Goal: Task Accomplishment & Management: Complete application form

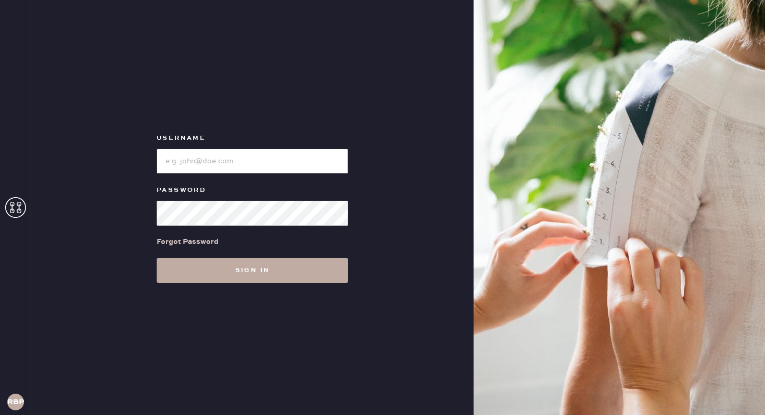
type input "reformationbroadwayplaza"
click at [209, 268] on button "Sign in" at bounding box center [253, 270] width 192 height 25
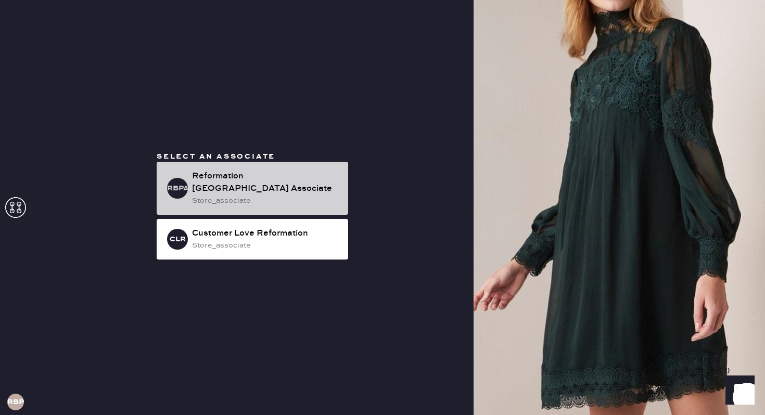
click at [271, 185] on div "Reformation [GEOGRAPHIC_DATA] Associate" at bounding box center [266, 182] width 148 height 25
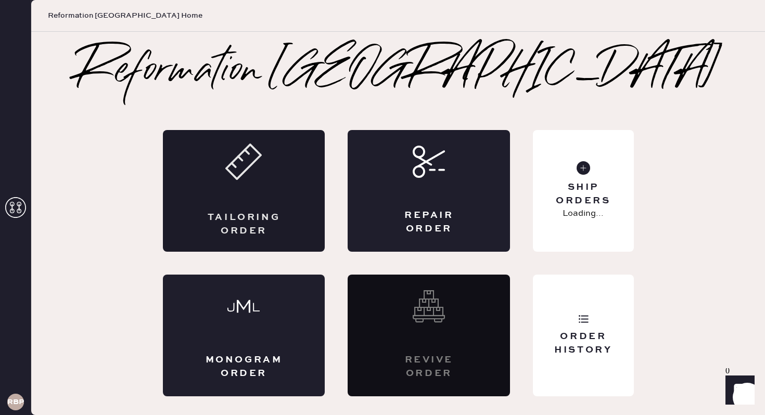
click at [243, 194] on div "Tailoring Order" at bounding box center [244, 191] width 162 height 122
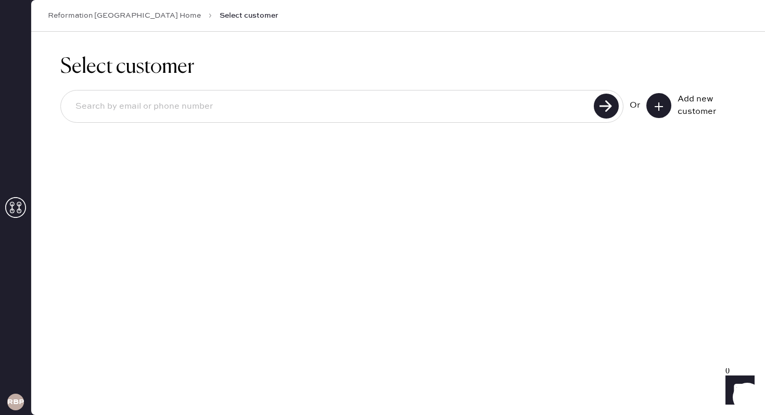
click at [665, 107] on button at bounding box center [659, 105] width 25 height 25
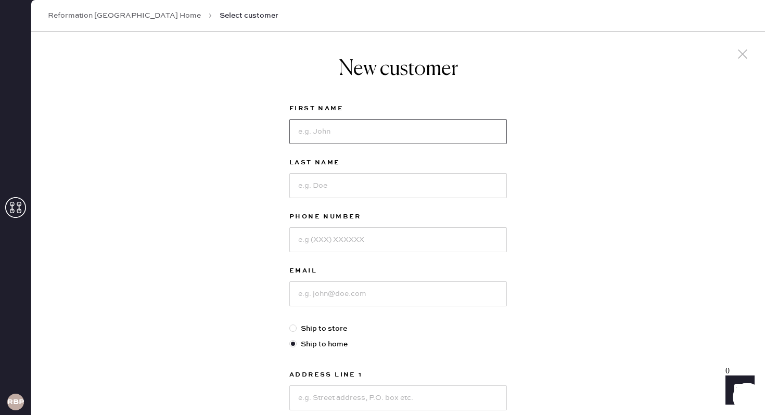
click at [326, 136] on input at bounding box center [398, 131] width 218 height 25
type input "Lauren"
type input "[PERSON_NAME]"
type input "4152649675"
click at [322, 301] on input at bounding box center [398, 294] width 218 height 25
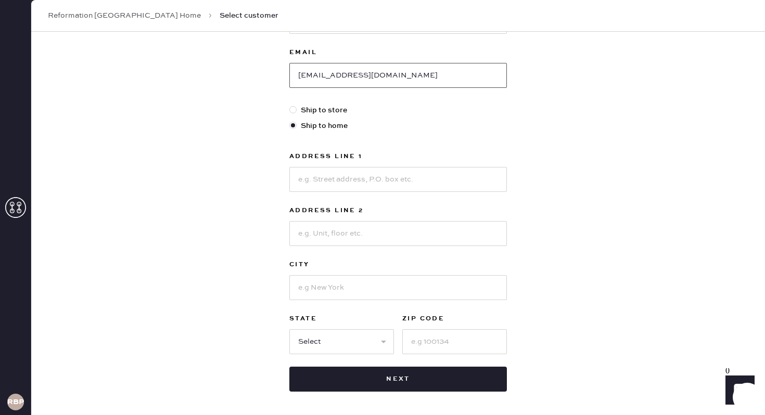
scroll to position [229, 0]
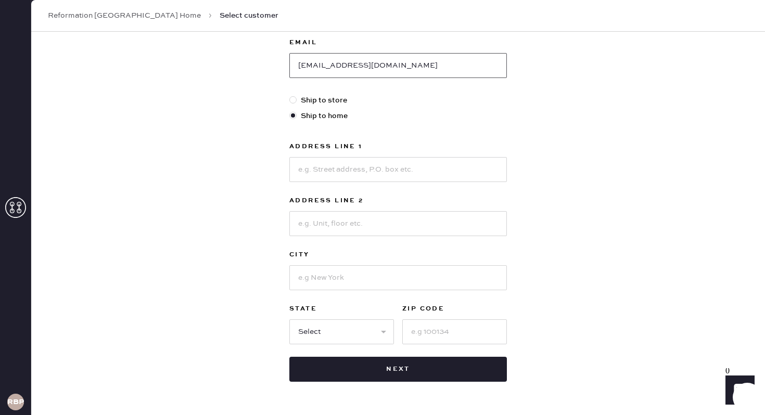
type input "[EMAIL_ADDRESS][DOMAIN_NAME]"
click at [345, 169] on input at bounding box center [398, 169] width 218 height 25
type input "[STREET_ADDRESS]"
type input "Orinda"
select select "CA"
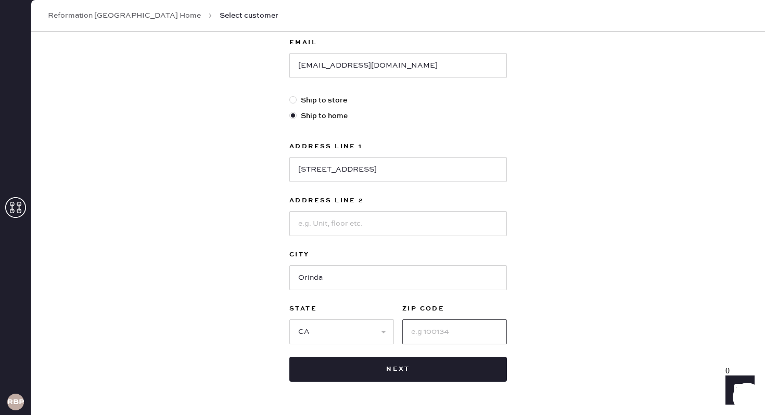
click at [461, 336] on input at bounding box center [454, 332] width 105 height 25
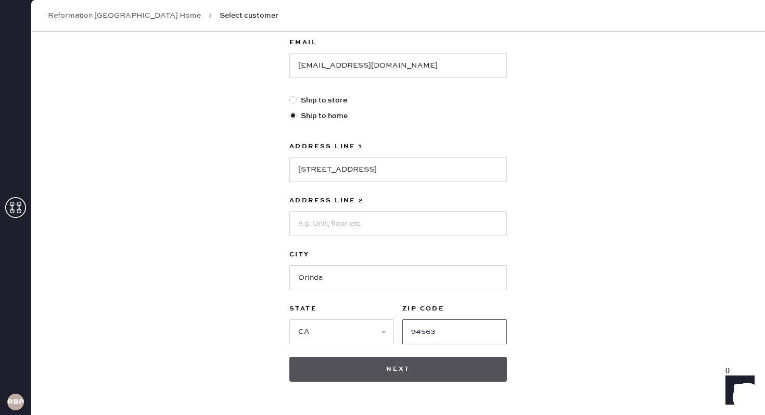
type input "94563"
click at [425, 360] on button "Next" at bounding box center [398, 369] width 218 height 25
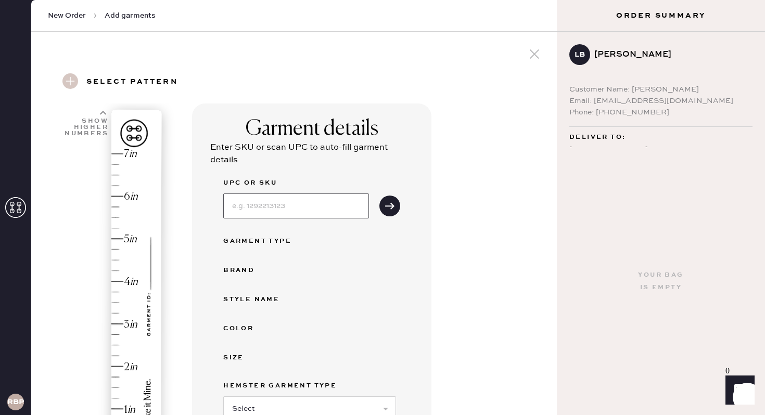
click at [260, 194] on input at bounding box center [296, 206] width 146 height 25
click at [442, 148] on div "Garment details Enter SKU or scan UPC to auto-fill garment details UPC or SKU G…" at bounding box center [370, 368] width 357 height 528
click at [483, 242] on div "Garment details Enter SKU or scan UPC to auto-fill garment details UPC or SKU G…" at bounding box center [370, 368] width 357 height 528
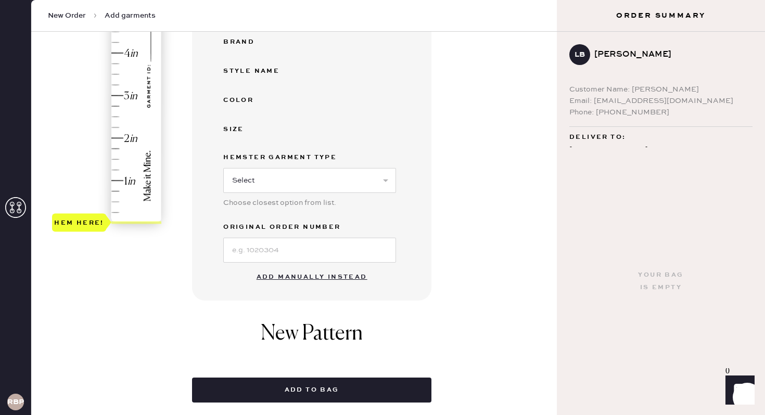
scroll to position [229, 0]
click at [326, 275] on button "Add manually instead" at bounding box center [311, 277] width 123 height 21
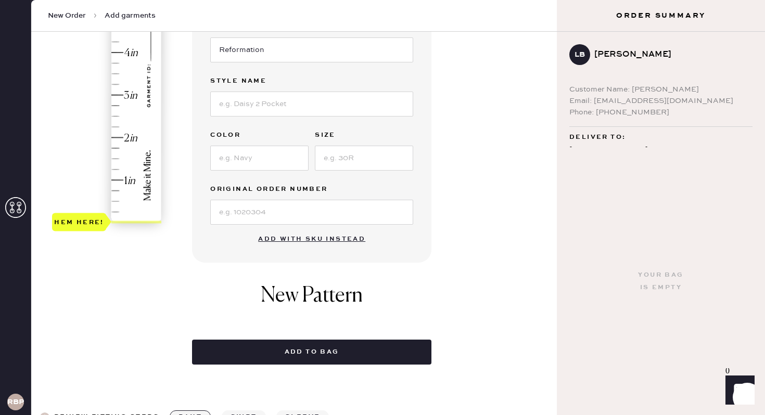
click at [501, 135] on div "Garment details Garment Type Select Basic Skirt Jeans Leggings Pants Shorts Bas…" at bounding box center [370, 120] width 357 height 490
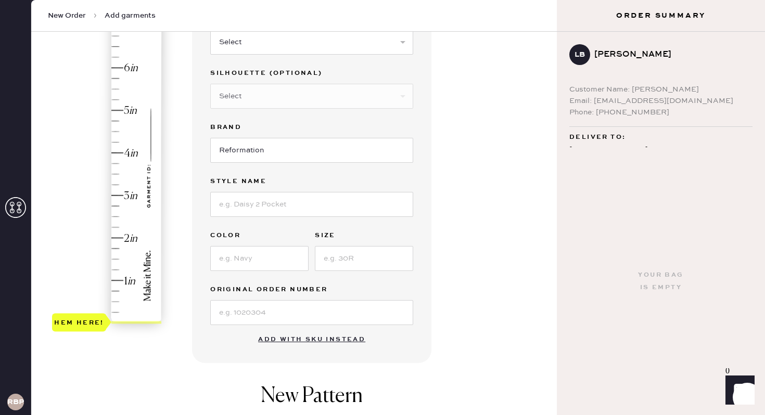
scroll to position [125, 0]
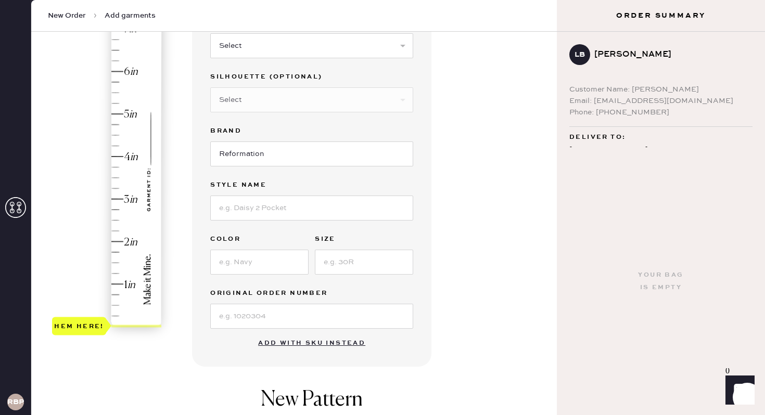
click at [515, 167] on div "Garment details Garment Type Select Basic Skirt Jeans Leggings Pants Shorts Bas…" at bounding box center [370, 224] width 357 height 490
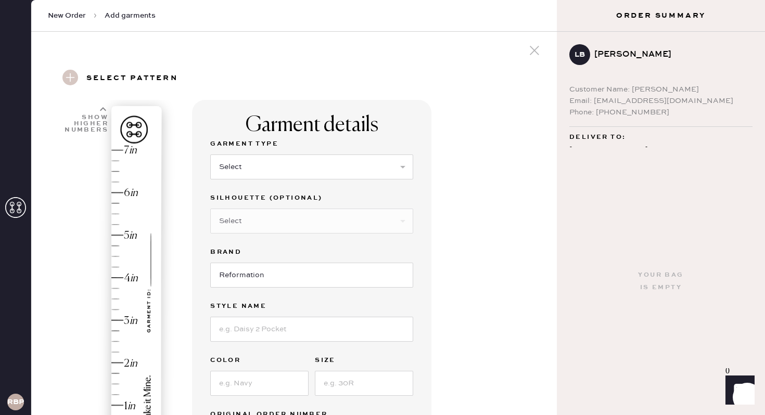
scroll to position [0, 0]
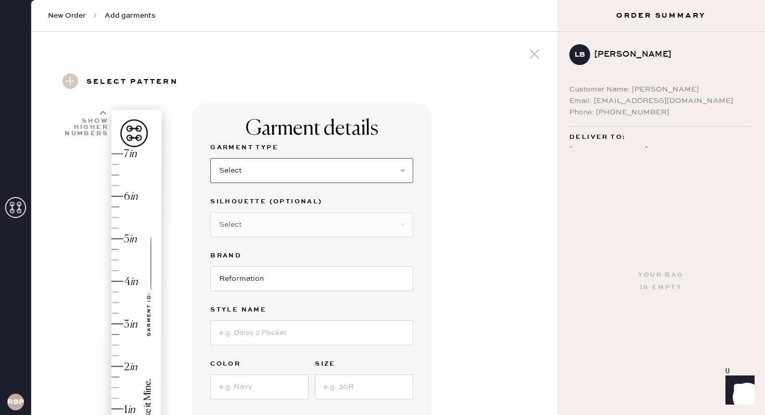
click at [287, 173] on select "Select Basic Skirt Jeans Leggings Pants Shorts Basic Sleeved Dress Basic Sleeve…" at bounding box center [311, 170] width 203 height 25
select select "2"
click at [248, 332] on input at bounding box center [311, 333] width 203 height 25
type input "cary hr slouchy wide leg"
click at [255, 393] on input at bounding box center [259, 387] width 98 height 25
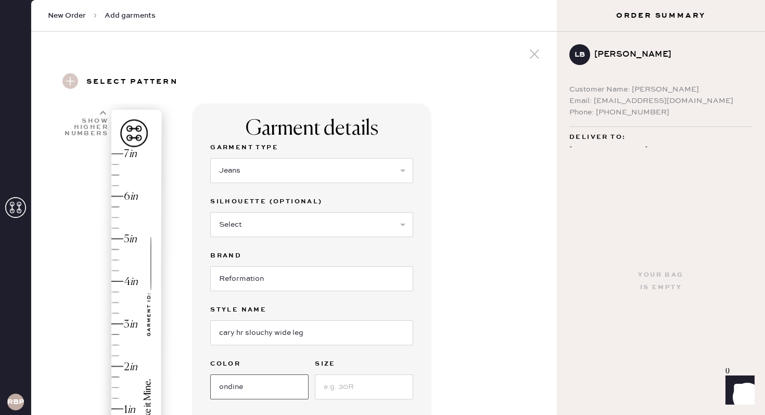
type input "ondine"
click at [364, 382] on input at bounding box center [364, 387] width 98 height 25
type input "30"
click at [523, 283] on div "Garment details Garment Type Select Basic Skirt Jeans Leggings Pants Shorts Bas…" at bounding box center [370, 399] width 357 height 591
type input "3.75"
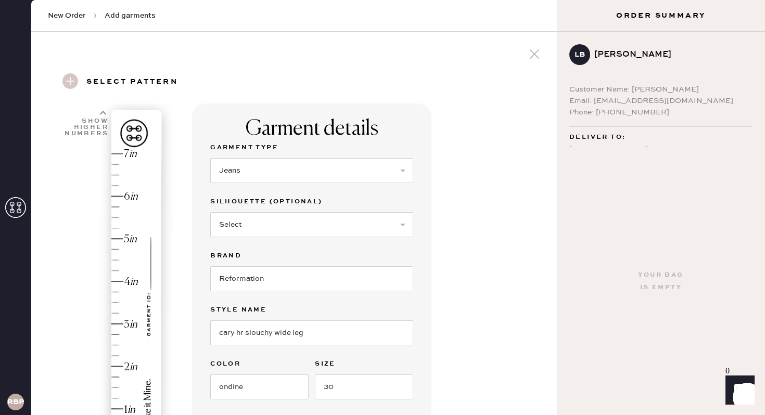
click at [113, 292] on div "Hem here!" at bounding box center [107, 302] width 111 height 307
drag, startPoint x: 508, startPoint y: 243, endPoint x: 509, endPoint y: 236, distance: 7.3
click at [509, 243] on div "Garment details Garment Type Select Basic Skirt Jeans Leggings Pants Shorts Bas…" at bounding box center [370, 399] width 357 height 591
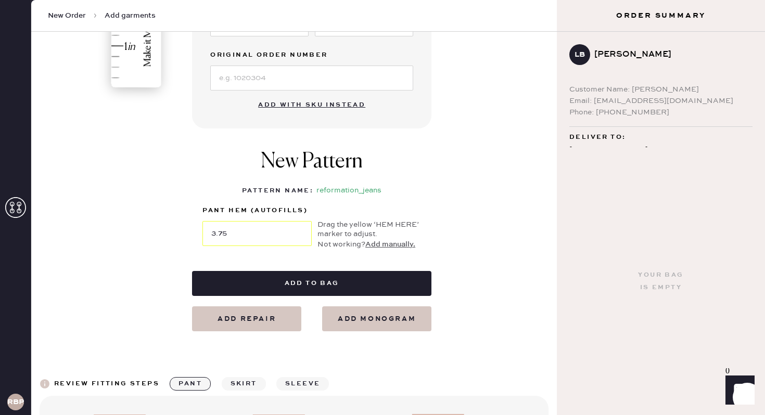
scroll to position [375, 0]
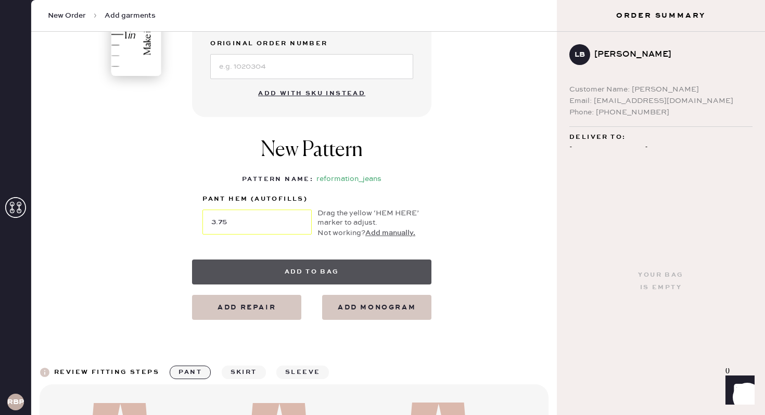
click at [402, 269] on button "Add to bag" at bounding box center [311, 272] width 239 height 25
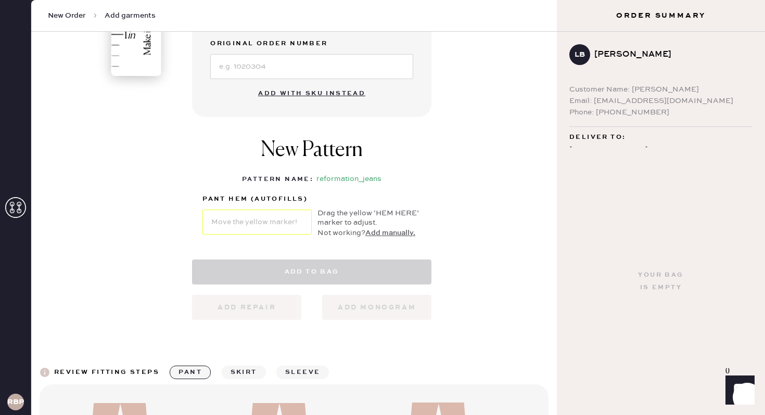
select select "2"
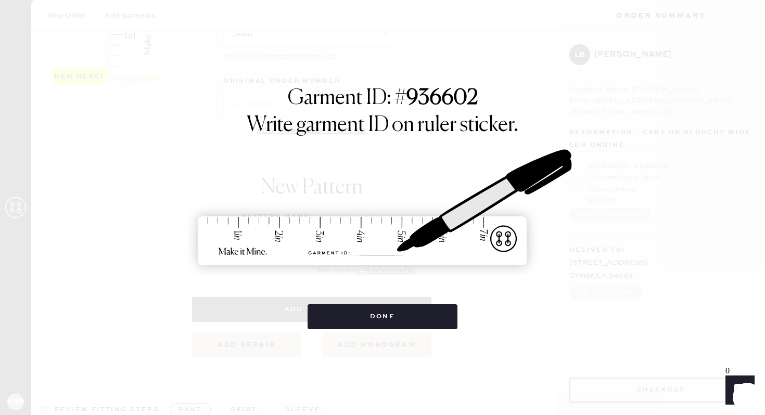
click at [384, 346] on div "Garment ID: # 936602 Write garment ID on ruler sticker. Done" at bounding box center [382, 207] width 765 height 415
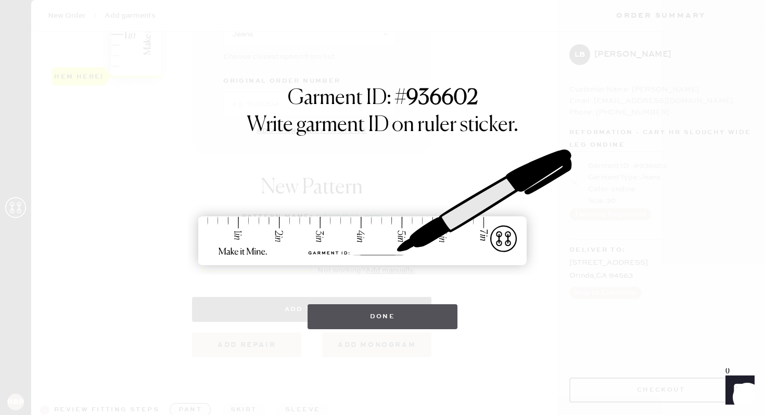
click at [384, 326] on button "Done" at bounding box center [383, 317] width 150 height 25
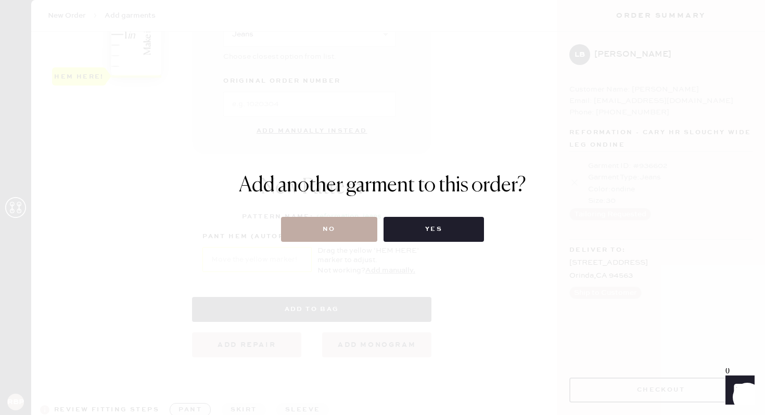
click at [367, 227] on button "No" at bounding box center [329, 229] width 96 height 25
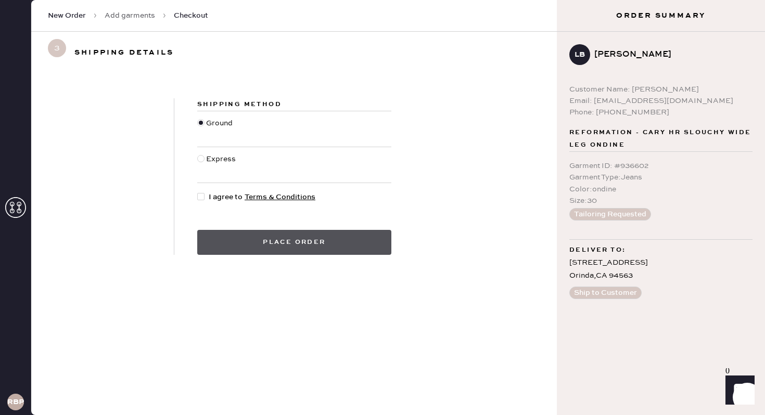
click at [223, 237] on button "Place order" at bounding box center [294, 242] width 194 height 25
click at [232, 242] on button "Place order" at bounding box center [294, 242] width 194 height 25
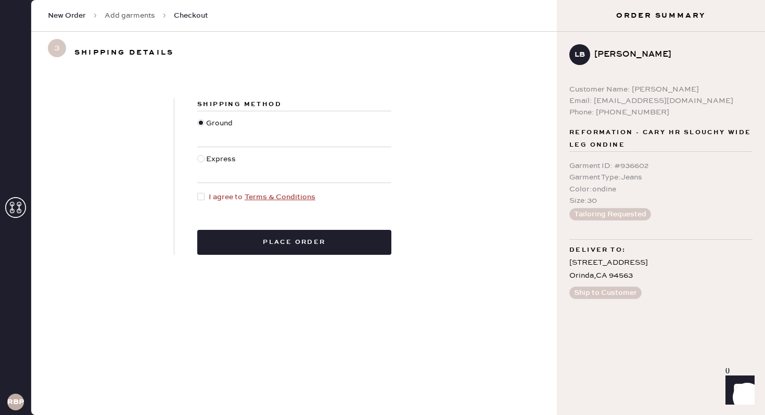
click at [205, 193] on div at bounding box center [202, 197] width 11 height 11
click at [198, 192] on input "I agree to Terms & Conditions" at bounding box center [197, 192] width 1 height 1
checkbox input "true"
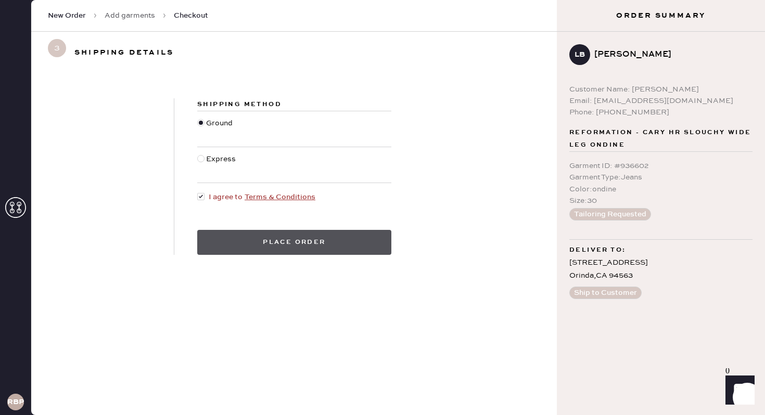
click at [256, 237] on button "Place order" at bounding box center [294, 242] width 194 height 25
